Goal: Navigation & Orientation: Go to known website

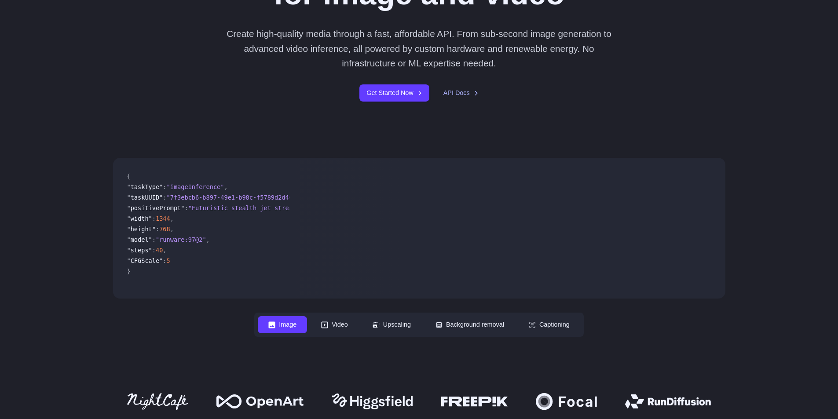
scroll to position [220, 0]
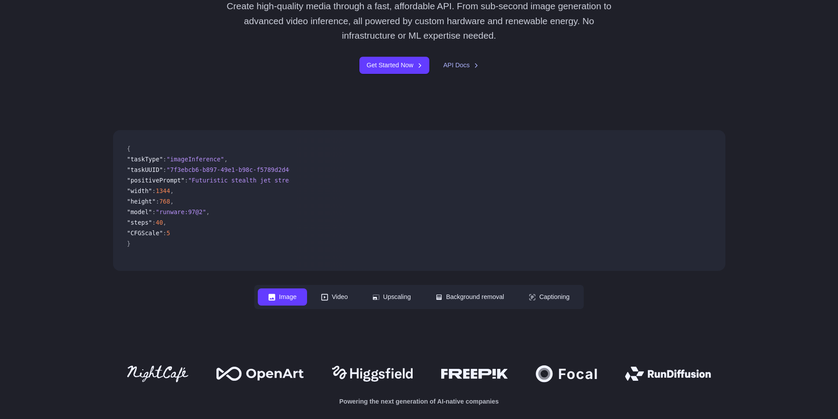
drag, startPoint x: 444, startPoint y: 223, endPoint x: 453, endPoint y: 194, distance: 31.2
click at [453, 194] on video at bounding box center [511, 200] width 428 height 141
click at [454, 190] on video at bounding box center [511, 200] width 428 height 141
click at [329, 294] on button "Video" at bounding box center [335, 297] width 48 height 17
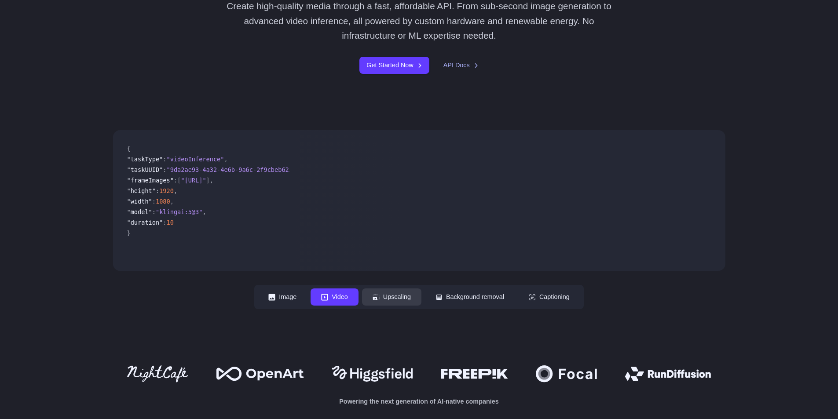
click at [390, 294] on button "Upscaling" at bounding box center [391, 297] width 59 height 17
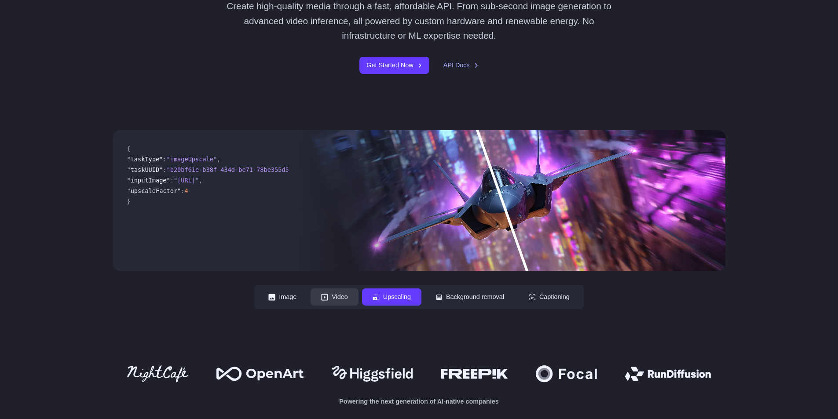
click at [321, 302] on button "Video" at bounding box center [335, 297] width 48 height 17
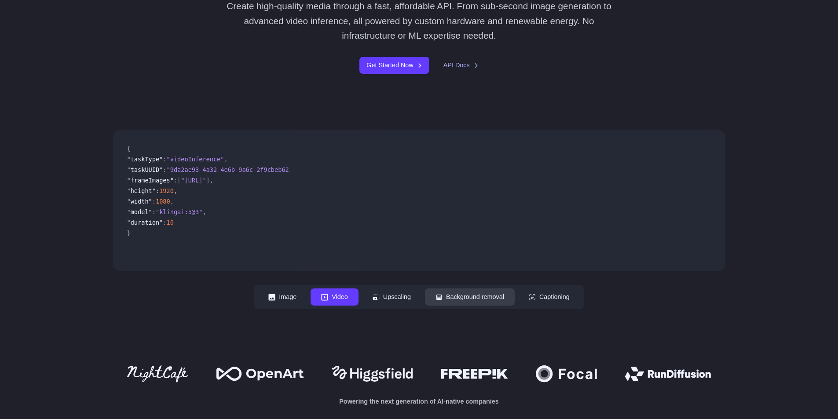
click at [487, 299] on button "Background removal" at bounding box center [470, 297] width 90 height 17
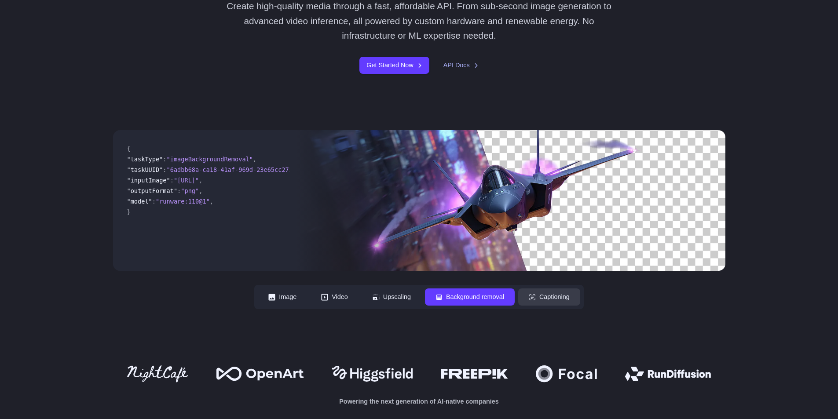
click at [556, 297] on button "Captioning" at bounding box center [549, 297] width 62 height 17
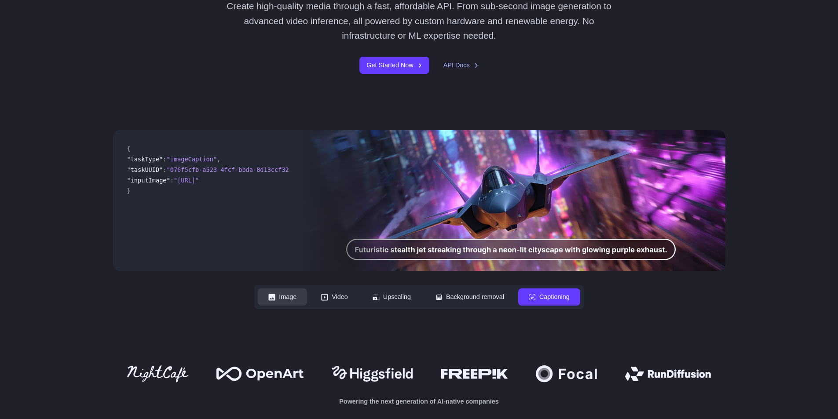
click at [269, 296] on icon at bounding box center [272, 297] width 7 height 7
drag, startPoint x: 335, startPoint y: 296, endPoint x: 385, endPoint y: 296, distance: 49.7
click at [336, 296] on button "Video" at bounding box center [335, 297] width 48 height 17
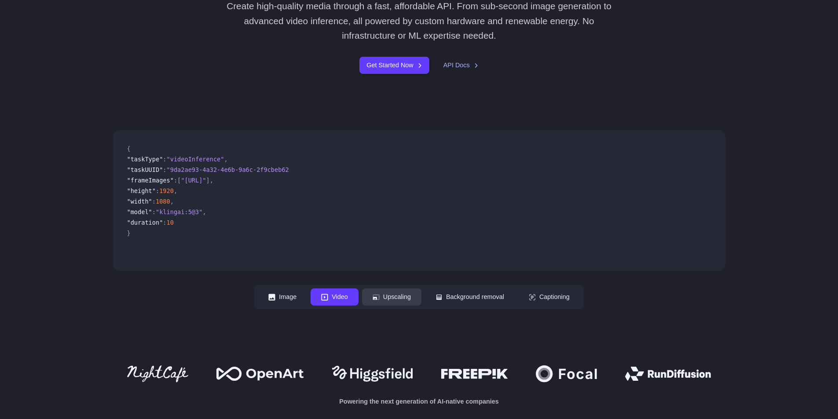
click at [386, 296] on button "Upscaling" at bounding box center [391, 297] width 59 height 17
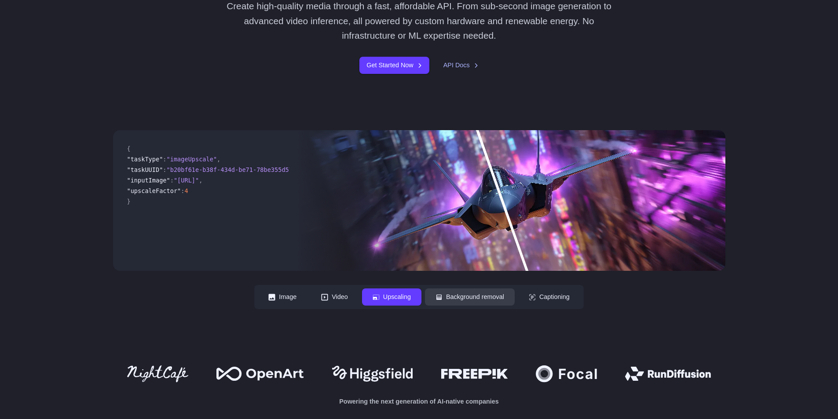
click at [450, 293] on button "Background removal" at bounding box center [470, 297] width 90 height 17
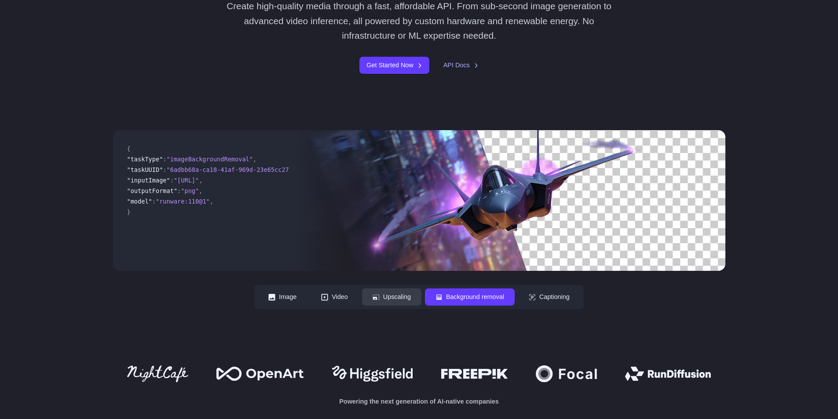
click at [364, 293] on button "Upscaling" at bounding box center [391, 297] width 59 height 17
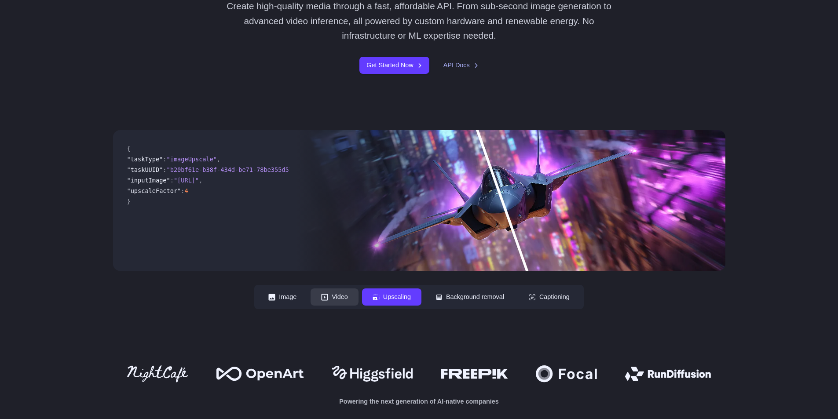
click at [330, 298] on button "Video" at bounding box center [335, 297] width 48 height 17
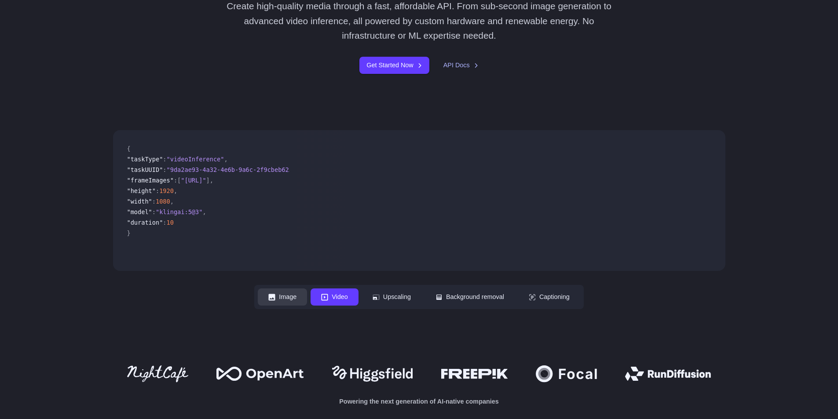
click at [289, 291] on button "Image" at bounding box center [282, 297] width 49 height 17
click at [339, 300] on button "Video" at bounding box center [335, 297] width 48 height 17
click at [283, 299] on button "Image" at bounding box center [282, 297] width 49 height 17
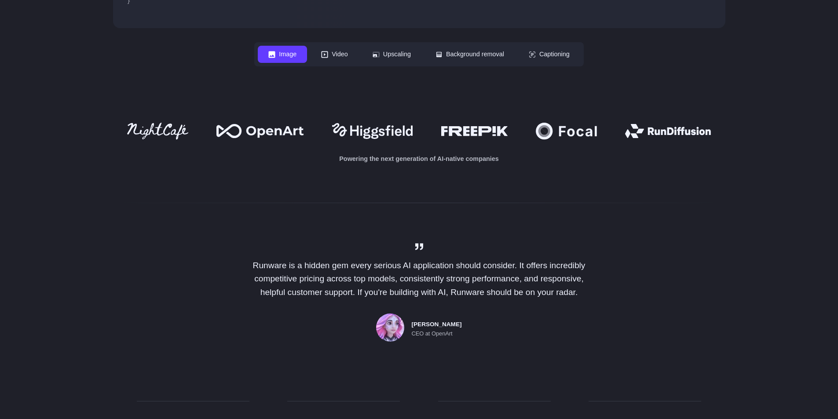
scroll to position [484, 0]
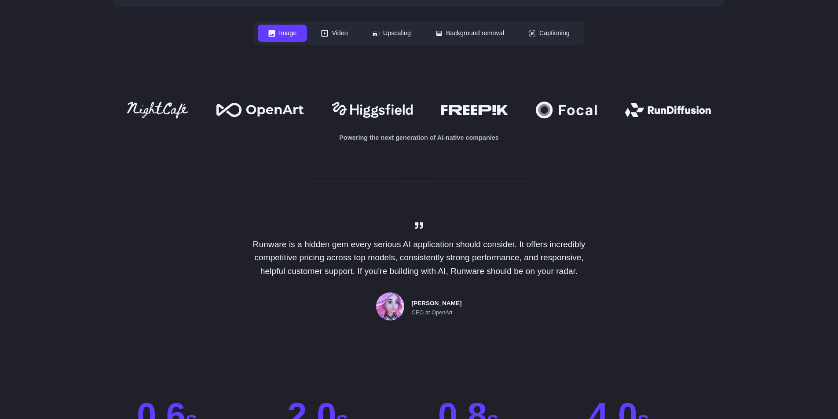
click at [374, 106] on icon at bounding box center [372, 110] width 81 height 16
drag, startPoint x: 479, startPoint y: 106, endPoint x: 549, endPoint y: 116, distance: 70.6
click at [481, 107] on icon at bounding box center [474, 110] width 66 height 10
drag, startPoint x: 566, startPoint y: 117, endPoint x: 621, endPoint y: 112, distance: 54.7
click at [568, 116] on icon at bounding box center [566, 110] width 61 height 17
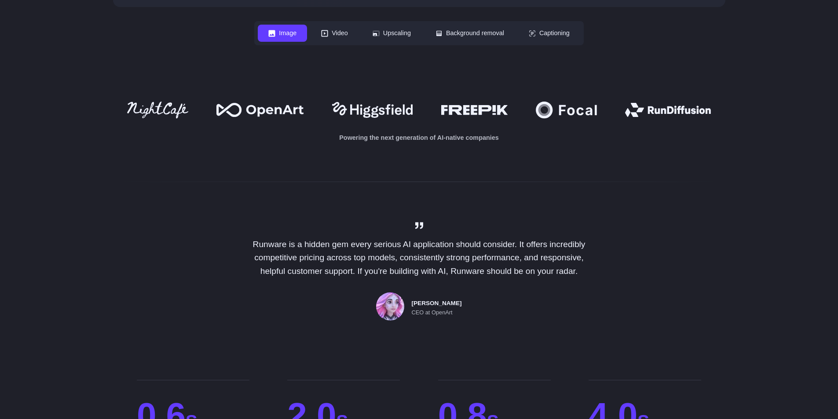
click at [633, 111] on icon at bounding box center [668, 110] width 86 height 14
drag, startPoint x: 171, startPoint y: 109, endPoint x: 309, endPoint y: 108, distance: 138.1
click at [189, 107] on div at bounding box center [419, 110] width 612 height 17
click at [312, 110] on div at bounding box center [419, 110] width 612 height 17
drag, startPoint x: 385, startPoint y: 105, endPoint x: 426, endPoint y: 104, distance: 41.4
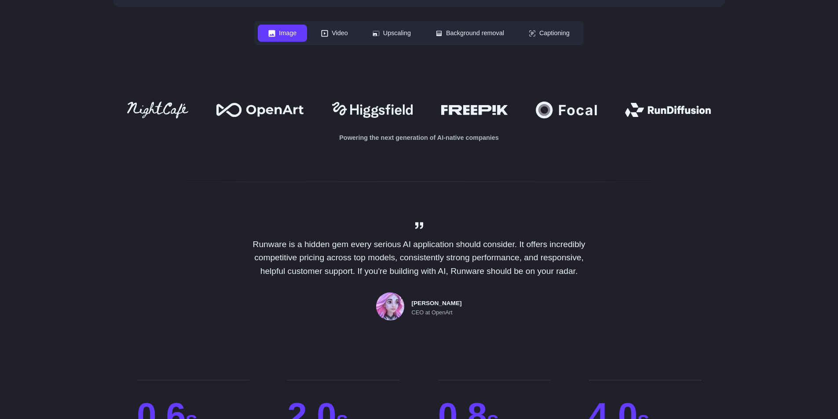
click at [394, 104] on icon at bounding box center [372, 110] width 81 height 16
click at [466, 105] on icon at bounding box center [474, 110] width 66 height 10
drag, startPoint x: 531, startPoint y: 108, endPoint x: 551, endPoint y: 108, distance: 19.8
click at [532, 108] on div at bounding box center [419, 110] width 612 height 17
click at [626, 121] on div "Powering the next generation of AI-native companies" at bounding box center [419, 122] width 612 height 41
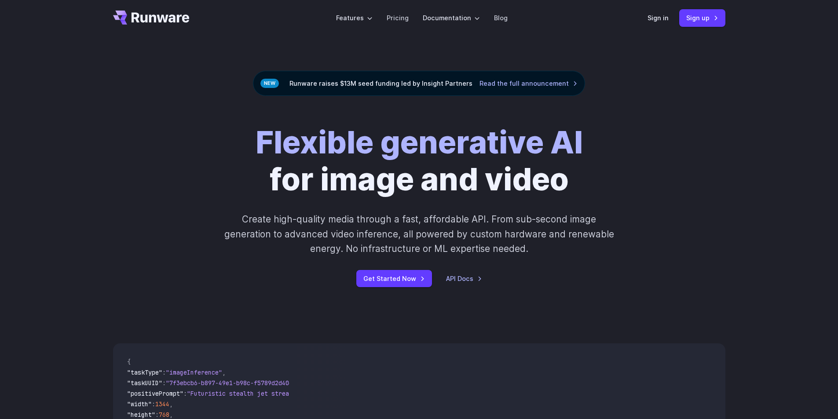
scroll to position [0, 0]
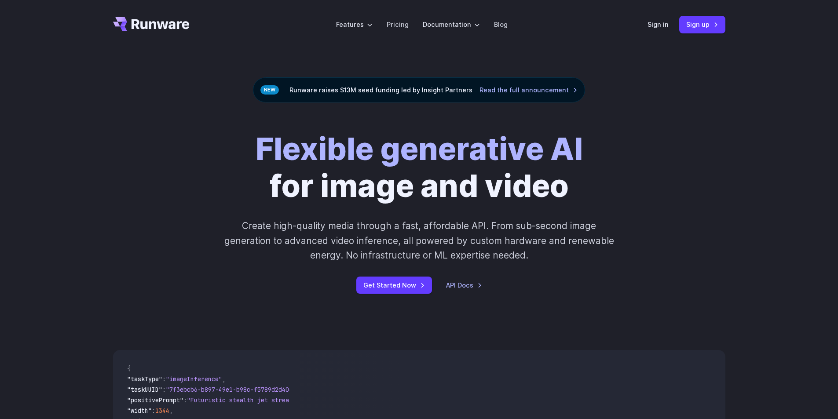
drag, startPoint x: 699, startPoint y: 163, endPoint x: 754, endPoint y: 95, distance: 87.2
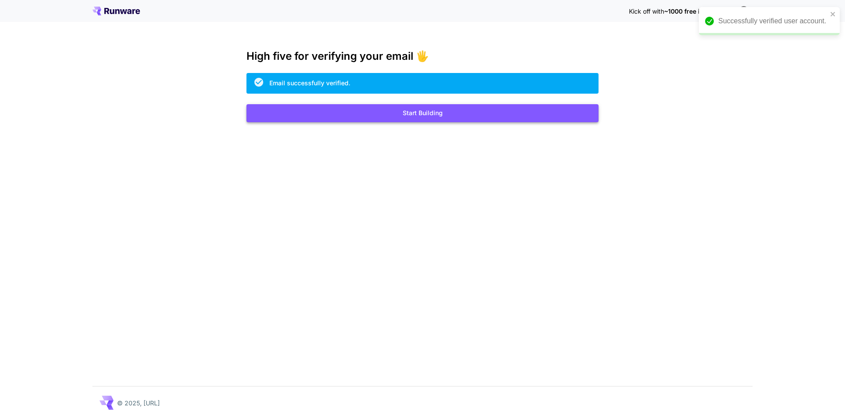
click at [421, 115] on button "Start Building" at bounding box center [422, 113] width 352 height 18
